Goal: Navigation & Orientation: Find specific page/section

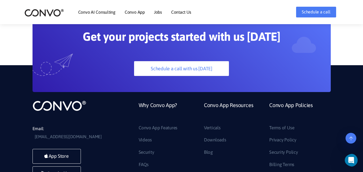
scroll to position [1422, 0]
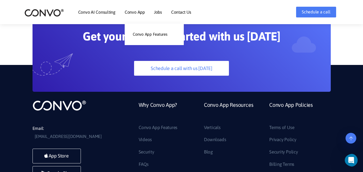
click at [135, 12] on link "Convo App" at bounding box center [135, 12] width 20 height 4
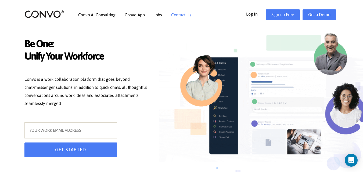
click at [178, 15] on link "Contact Us" at bounding box center [181, 15] width 20 height 4
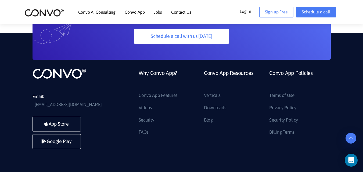
scroll to position [595, 0]
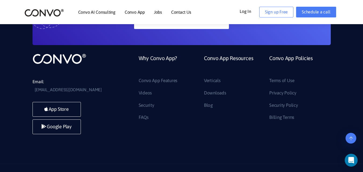
click at [52, 10] on img at bounding box center [43, 13] width 39 height 8
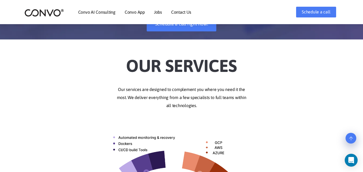
scroll to position [291, 0]
